Goal: Complete application form

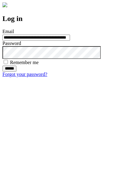
type input "**********"
click at [16, 72] on input "******" at bounding box center [9, 69] width 14 height 6
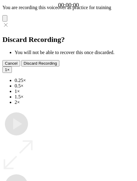
type input "**********"
